Goal: Find specific page/section: Find specific page/section

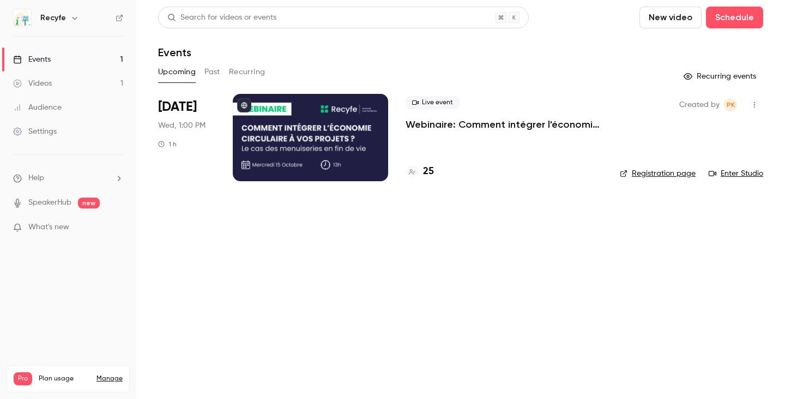
click at [426, 169] on h4 "25" at bounding box center [428, 171] width 11 height 15
